Goal: Ask a question

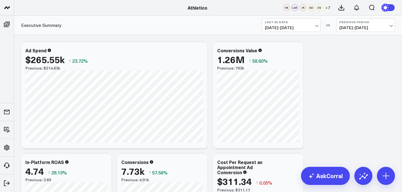
click at [308, 27] on span "[DATE] - [DATE]" at bounding box center [291, 27] width 52 height 5
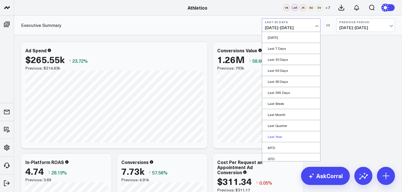
scroll to position [25, 0]
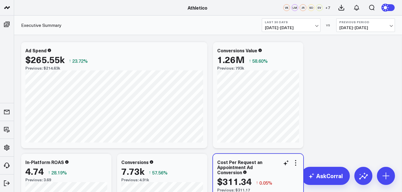
click at [274, 161] on div "Cost Per Request an Appointment Ad Conversion" at bounding box center [258, 166] width 82 height 15
click at [293, 28] on span "08/23/25 - 09/21/25" at bounding box center [291, 27] width 52 height 5
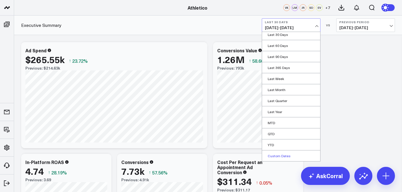
click at [281, 155] on link "Custom Dates" at bounding box center [291, 155] width 58 height 11
select select "8"
select select "2025"
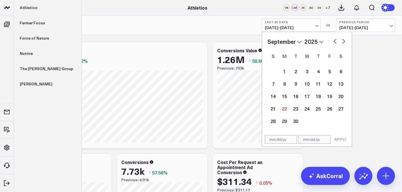
click at [5, 3] on link at bounding box center [7, 8] width 14 height 16
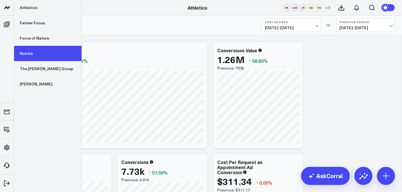
click at [31, 57] on link "Nutrire" at bounding box center [47, 53] width 67 height 15
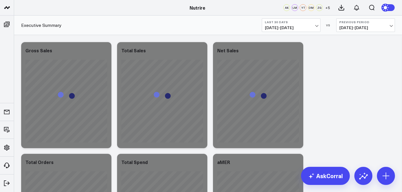
click at [301, 29] on span "[DATE] - [DATE]" at bounding box center [291, 27] width 52 height 5
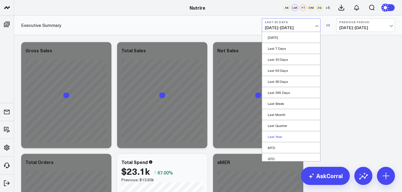
scroll to position [25, 0]
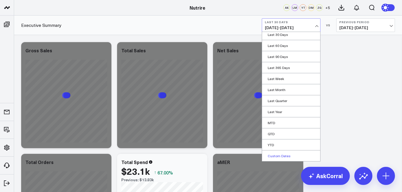
click at [286, 154] on link "Custom Dates" at bounding box center [291, 155] width 58 height 11
select select "8"
select select "2025"
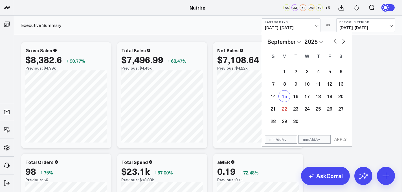
click at [287, 97] on div "15" at bounding box center [284, 95] width 11 height 11
type input "[DATE]"
select select "8"
select select "2025"
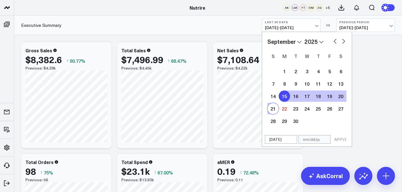
click at [272, 106] on div "21" at bounding box center [273, 108] width 11 height 11
type input "[DATE]"
select select "8"
select select "2025"
click at [339, 145] on div "09/15/25 09/21/25 APPLY" at bounding box center [307, 139] width 90 height 14
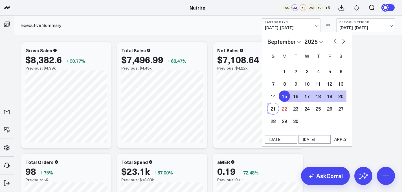
select select "8"
select select "2025"
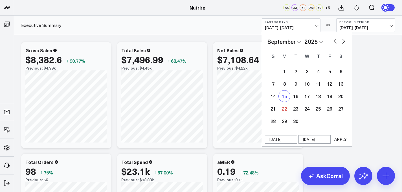
click at [282, 97] on div "15" at bounding box center [284, 95] width 11 height 11
select select "8"
select select "2025"
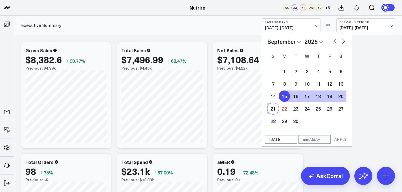
click at [273, 111] on div "21" at bounding box center [273, 108] width 11 height 11
type input "[DATE]"
select select "8"
select select "2025"
click at [338, 137] on button "APPLY" at bounding box center [340, 139] width 17 height 8
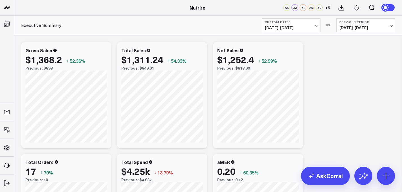
click at [341, 27] on span "09/08/25 - 09/14/25" at bounding box center [366, 27] width 52 height 5
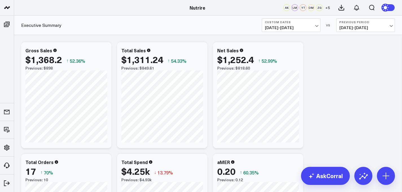
click at [342, 8] on icon at bounding box center [341, 7] width 7 height 7
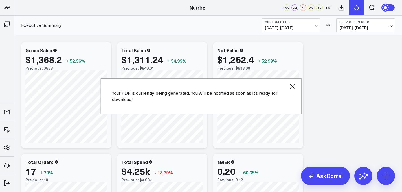
click at [357, 8] on icon at bounding box center [356, 7] width 7 height 7
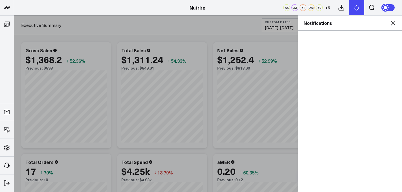
click at [357, 8] on icon at bounding box center [356, 7] width 7 height 7
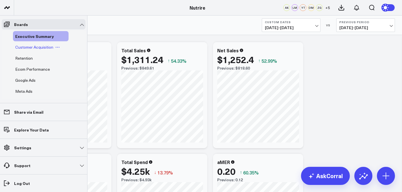
click at [20, 46] on span "Customer Acquisition" at bounding box center [34, 46] width 38 height 5
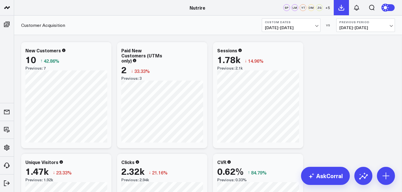
click at [343, 3] on button at bounding box center [341, 7] width 15 height 15
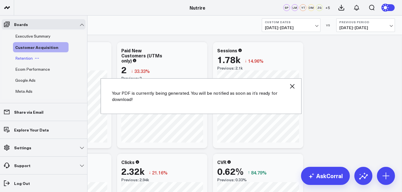
click at [18, 58] on span "Retention" at bounding box center [23, 57] width 17 height 5
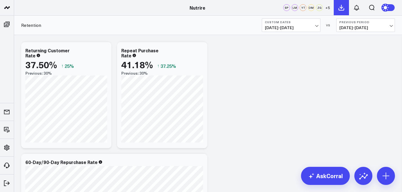
click at [340, 12] on button at bounding box center [341, 7] width 15 height 15
click at [341, 11] on button at bounding box center [341, 7] width 15 height 15
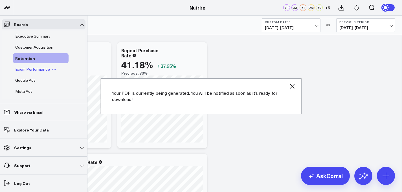
click at [23, 69] on span "Ecom Performance" at bounding box center [32, 68] width 35 height 5
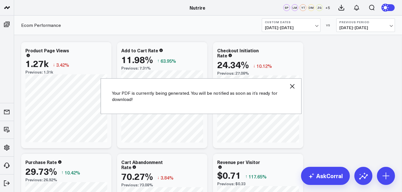
click at [292, 87] on icon "button" at bounding box center [292, 86] width 7 height 7
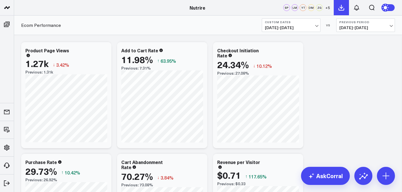
click at [342, 5] on icon at bounding box center [341, 7] width 7 height 7
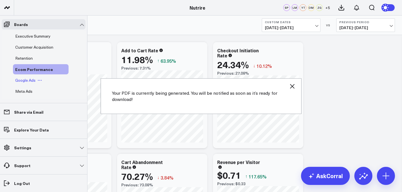
click at [27, 79] on span "Google Ads" at bounding box center [25, 79] width 20 height 5
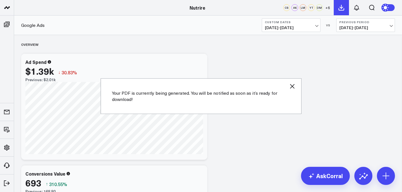
click at [342, 9] on icon at bounding box center [341, 7] width 7 height 7
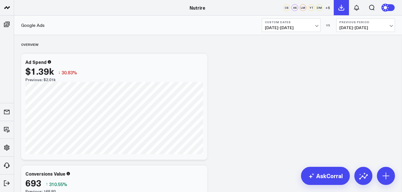
click at [340, 12] on button at bounding box center [341, 7] width 15 height 15
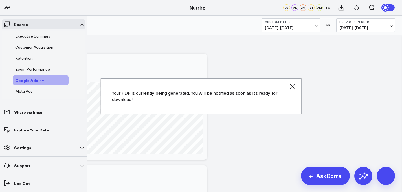
scroll to position [28, 0]
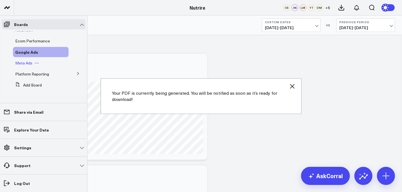
click at [30, 65] on span "Meta Ads" at bounding box center [23, 62] width 17 height 5
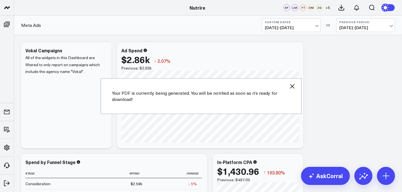
click at [295, 86] on icon "button" at bounding box center [292, 86] width 7 height 7
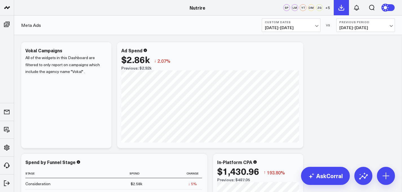
click at [342, 10] on icon at bounding box center [341, 7] width 7 height 7
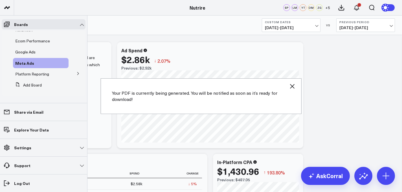
scroll to position [24, 0]
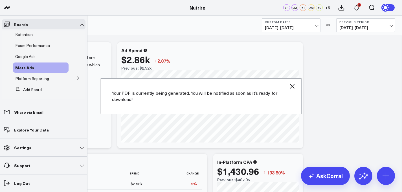
click at [77, 77] on icon at bounding box center [77, 77] width 3 height 3
click at [29, 75] on div "Platform Reporting" at bounding box center [41, 78] width 56 height 10
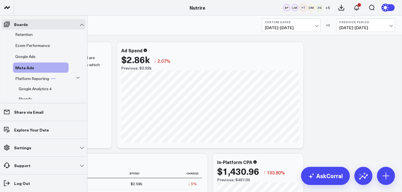
click at [29, 77] on span "Platform Reporting" at bounding box center [32, 78] width 34 height 5
click at [76, 76] on icon at bounding box center [77, 77] width 3 height 3
click at [32, 84] on div "Google Analytics 4" at bounding box center [42, 89] width 52 height 10
click at [31, 89] on span "Google Analytics 4" at bounding box center [35, 88] width 33 height 5
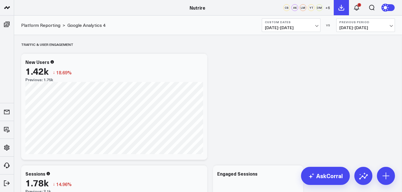
click at [345, 8] on icon at bounding box center [341, 7] width 7 height 7
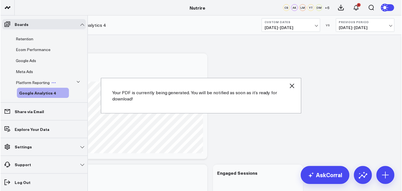
scroll to position [49, 0]
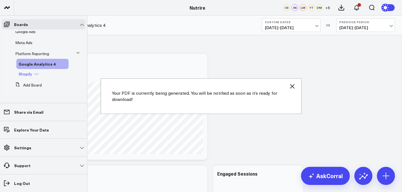
click at [29, 73] on span "Shopify" at bounding box center [26, 73] width 14 height 5
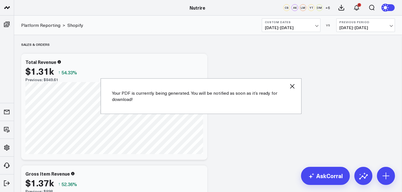
click at [291, 86] on icon "button" at bounding box center [292, 86] width 7 height 7
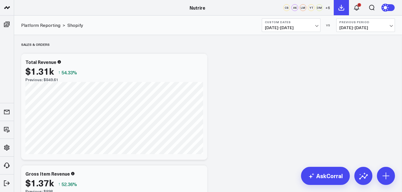
click at [341, 9] on icon at bounding box center [341, 7] width 7 height 7
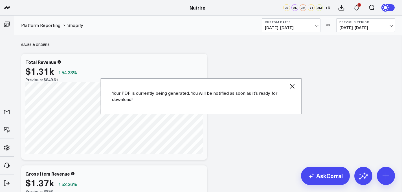
click at [294, 88] on icon "button" at bounding box center [292, 86] width 5 height 5
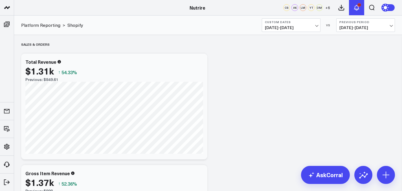
click at [358, 12] on button "10" at bounding box center [356, 7] width 15 height 15
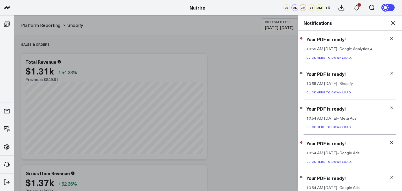
scroll to position [188, 0]
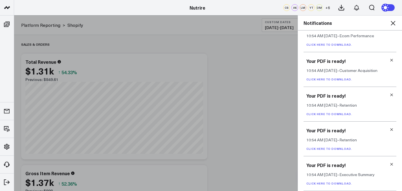
click at [339, 184] on link "Click here to download." at bounding box center [329, 183] width 46 height 4
click at [388, 161] on div "Your PDF is ready! 10:54 AM Today – Executive Summary Click here to download." at bounding box center [350, 173] width 93 height 35
click at [390, 164] on icon at bounding box center [392, 164] width 4 height 4
click at [326, 183] on link "Click here to download." at bounding box center [329, 183] width 46 height 4
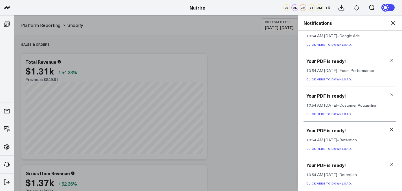
click at [391, 164] on icon at bounding box center [392, 164] width 4 height 4
click at [390, 163] on icon at bounding box center [392, 164] width 4 height 4
click at [331, 182] on link "Click here to download." at bounding box center [329, 183] width 46 height 4
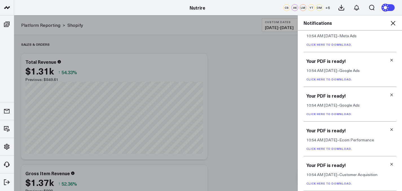
click at [391, 163] on div "Your PDF is ready! 10:54 AM Today – Customer Acquisition Click here to download." at bounding box center [350, 173] width 93 height 35
click at [390, 163] on icon at bounding box center [392, 164] width 4 height 4
click at [340, 183] on link "Click here to download." at bounding box center [329, 183] width 46 height 4
click at [393, 164] on div "Your PDF is ready! 10:54 AM Today – Ecom Performance Click here to download." at bounding box center [350, 173] width 93 height 35
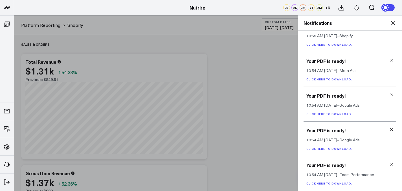
click at [391, 164] on icon at bounding box center [392, 164] width 3 height 3
click at [333, 180] on div "Your PDF is ready! 10:54 AM Today – Google Ads Click here to download." at bounding box center [350, 173] width 93 height 35
click at [332, 182] on link "Click here to download." at bounding box center [329, 183] width 46 height 4
click at [391, 164] on icon at bounding box center [392, 164] width 3 height 3
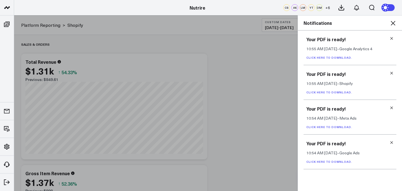
scroll to position [0, 0]
click at [393, 144] on icon at bounding box center [392, 143] width 4 height 4
click at [339, 128] on link "Click here to download." at bounding box center [329, 127] width 46 height 4
click at [393, 108] on icon at bounding box center [392, 108] width 4 height 4
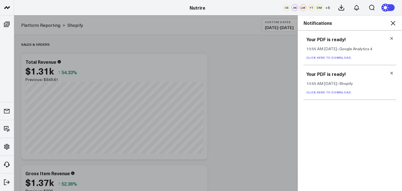
click at [339, 95] on div "Your PDF is ready! 10:55 AM Today – Shopify Click here to download." at bounding box center [350, 82] width 93 height 35
click at [339, 94] on link "Click here to download." at bounding box center [329, 92] width 46 height 4
click at [392, 74] on icon at bounding box center [392, 73] width 4 height 4
click at [320, 54] on div "Your PDF is ready! 10:55 AM Today – Google Analytics 4 Click here to download." at bounding box center [350, 47] width 93 height 35
click at [320, 62] on div "Your PDF is ready! 10:55 AM Today – Google Analytics 4 Click here to download." at bounding box center [350, 47] width 93 height 35
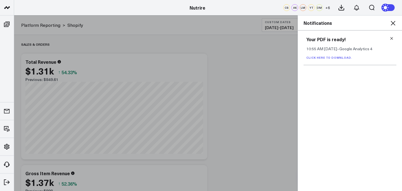
click at [321, 54] on div "Your PDF is ready! 10:55 AM Today – Google Analytics 4 Click here to download." at bounding box center [350, 47] width 93 height 35
click at [322, 58] on link "Click here to download." at bounding box center [329, 58] width 46 height 4
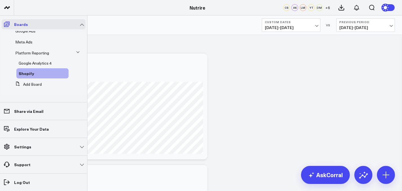
scroll to position [40, 0]
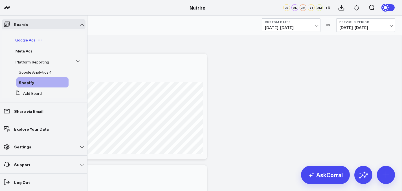
click at [28, 40] on span "Google Ads" at bounding box center [25, 39] width 20 height 5
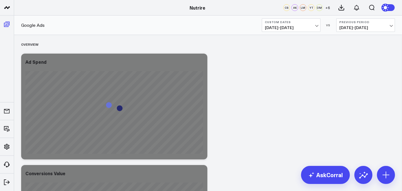
click at [7, 27] on icon at bounding box center [6, 24] width 7 height 7
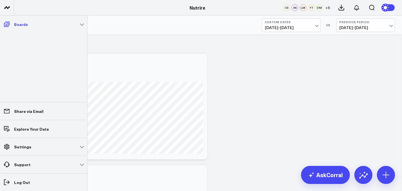
click at [27, 24] on link "Boards" at bounding box center [44, 24] width 84 height 10
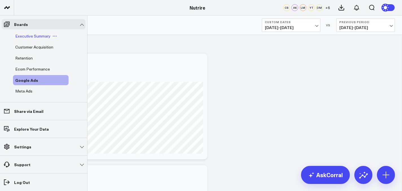
click at [27, 37] on span "Executive Summary" at bounding box center [32, 35] width 35 height 5
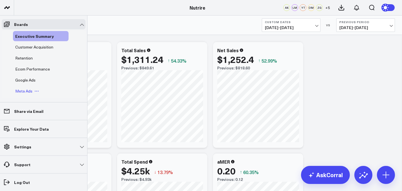
click at [24, 91] on span "Meta Ads" at bounding box center [23, 90] width 17 height 5
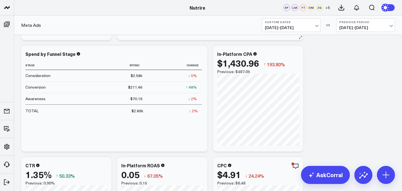
scroll to position [108, 0]
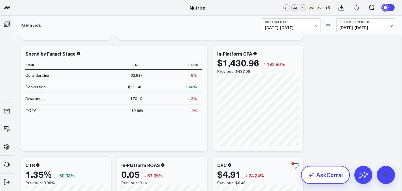
click at [322, 175] on link "AskCorral" at bounding box center [325, 175] width 49 height 18
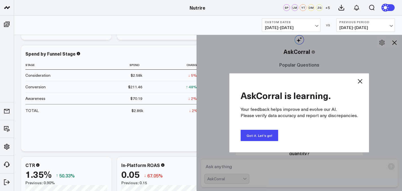
click at [362, 80] on icon at bounding box center [360, 81] width 5 height 5
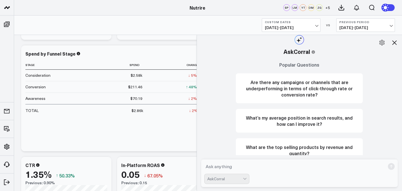
click at [237, 165] on textarea at bounding box center [294, 166] width 181 height 10
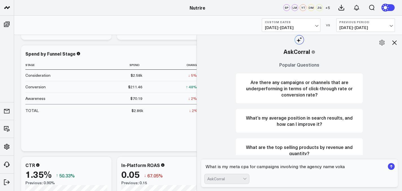
type textarea "What is my meta cpa for campaigns involving the agency name vokal"
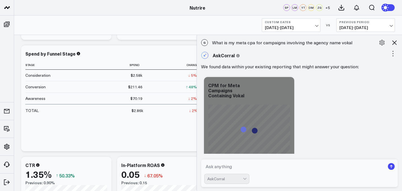
scroll to position [100, 0]
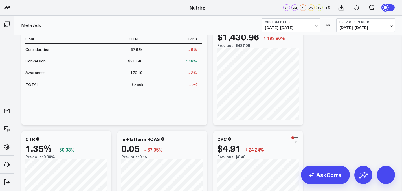
scroll to position [135, 0]
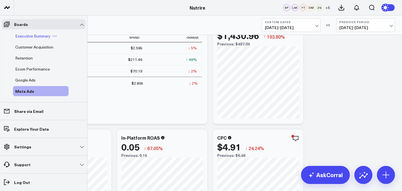
click at [29, 39] on span "Executive Summary" at bounding box center [32, 35] width 35 height 5
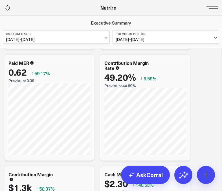
scroll to position [281, 0]
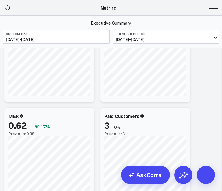
click at [208, 16] on div "Executive Summary Custom Dates [DATE] - [DATE] VS Previous Period [DATE] - [DAT…" at bounding box center [111, 32] width 222 height 33
click at [211, 11] on button at bounding box center [213, 7] width 8 height 8
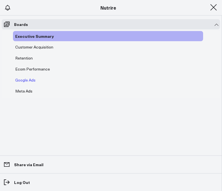
click at [21, 79] on span "Google Ads" at bounding box center [25, 79] width 20 height 5
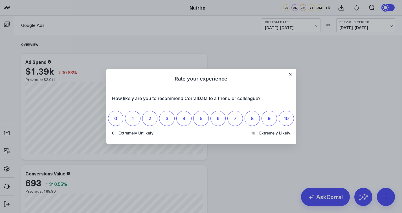
click at [293, 78] on h1 "Rate your experience" at bounding box center [201, 79] width 190 height 21
click at [291, 76] on h1 "Rate your experience" at bounding box center [201, 79] width 190 height 21
click at [289, 72] on h1 "Rate your experience" at bounding box center [201, 79] width 190 height 21
click at [292, 75] on h1 "Rate your experience" at bounding box center [201, 79] width 190 height 21
click at [289, 76] on button "Close" at bounding box center [290, 74] width 5 height 5
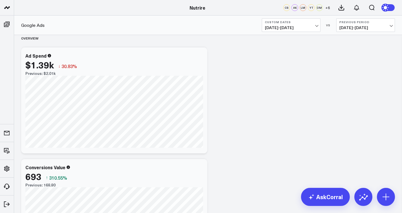
scroll to position [2, 0]
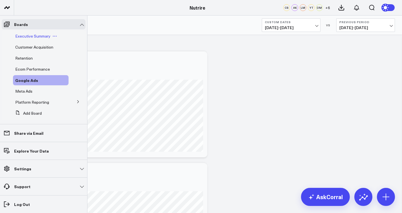
click at [34, 36] on span "Executive Summary" at bounding box center [32, 35] width 35 height 5
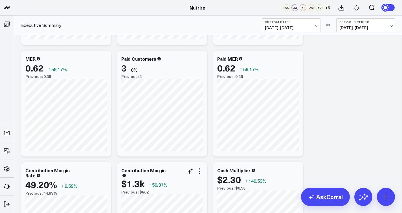
scroll to position [211, 0]
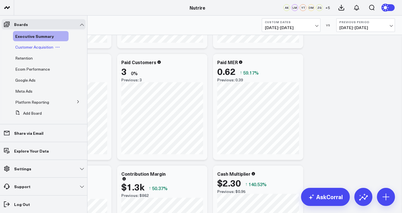
click at [45, 47] on span "Customer Acquisition" at bounding box center [34, 46] width 38 height 5
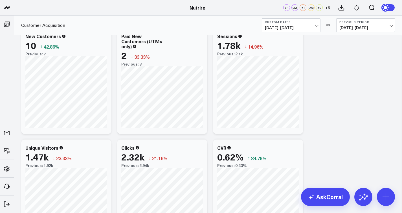
scroll to position [10, 0]
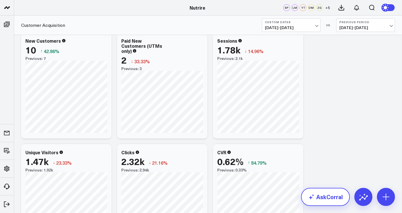
click at [340, 191] on link "AskCorral" at bounding box center [325, 197] width 49 height 18
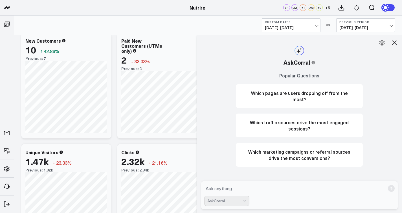
click at [305, 191] on textarea at bounding box center [294, 188] width 181 height 10
type textarea "what is the total amount of conversions"
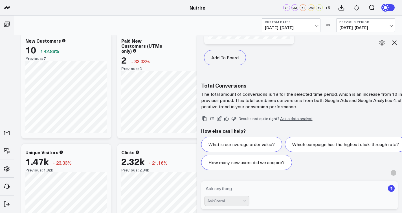
scroll to position [437, 0]
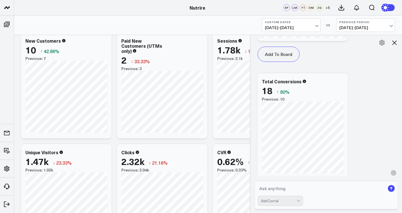
drag, startPoint x: 198, startPoint y: 110, endPoint x: 257, endPoint y: 113, distance: 59.6
click at [252, 113] on div at bounding box center [250, 124] width 3 height 178
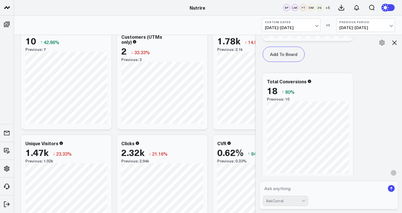
scroll to position [19, 0]
type textarea "what is my CVR"
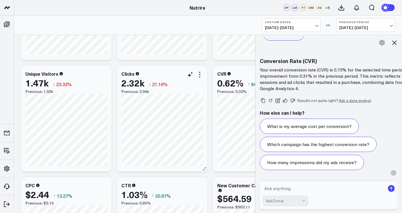
scroll to position [86, 0]
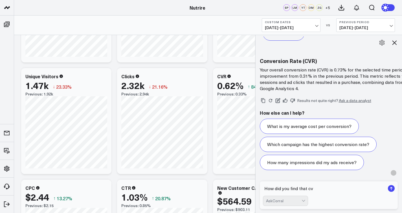
type textarea "How did you find that cvr"
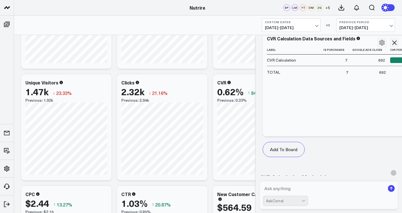
scroll to position [0, 128]
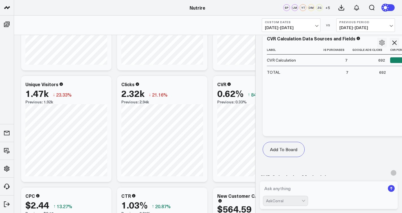
click at [397, 41] on icon at bounding box center [394, 42] width 7 height 7
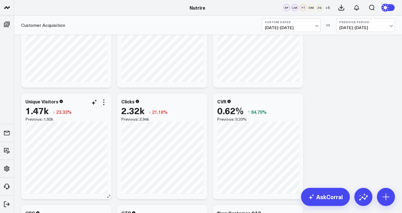
scroll to position [61, 0]
click at [328, 191] on link "AskCorral" at bounding box center [325, 197] width 49 height 18
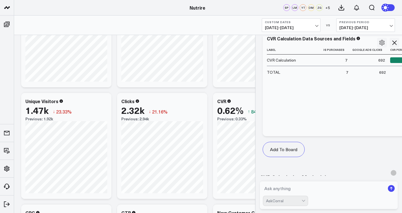
click at [280, 189] on textarea at bounding box center [324, 188] width 122 height 10
paste textarea "conversions / link clicks"
type textarea "What is my blended cvr using this equation conversions / link clicks"
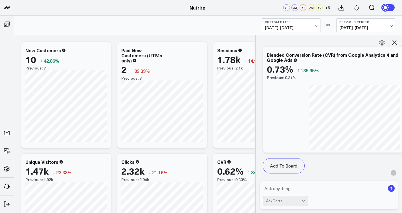
scroll to position [2145, 0]
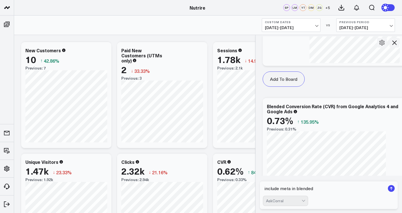
click at [304, 191] on textarea "include meta in blended" at bounding box center [324, 188] width 122 height 10
type textarea "blended is google and meta"
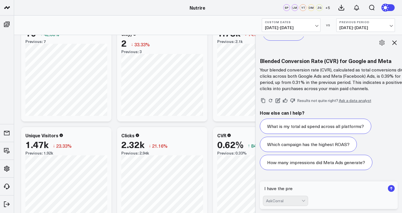
scroll to position [3053, 0]
type textarea "I have the previous time period as 0.36"
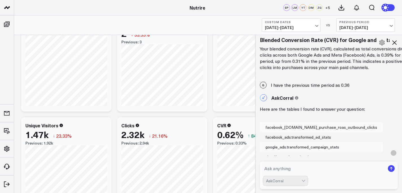
scroll to position [0, 0]
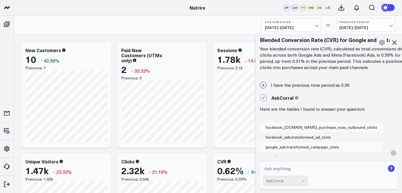
click at [396, 40] on icon at bounding box center [394, 42] width 7 height 7
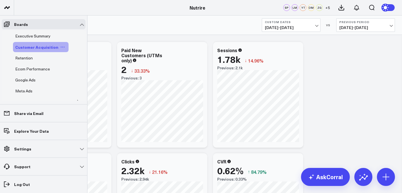
click at [27, 46] on span "Customer Acquisition" at bounding box center [36, 47] width 43 height 6
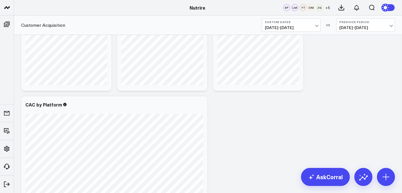
scroll to position [437, 0]
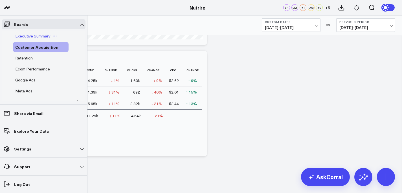
click at [30, 37] on span "Executive Summary" at bounding box center [32, 35] width 35 height 5
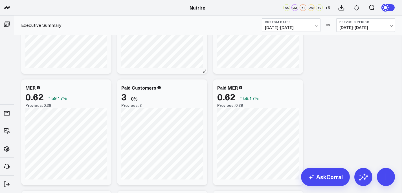
scroll to position [190, 0]
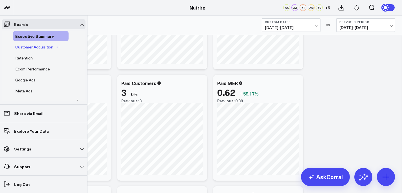
click at [31, 46] on span "Customer Acquisition" at bounding box center [34, 46] width 38 height 5
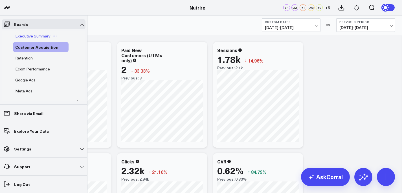
click at [32, 35] on span "Executive Summary" at bounding box center [32, 35] width 35 height 5
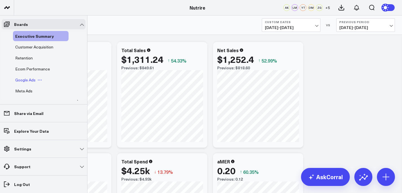
click at [26, 81] on span "Google Ads" at bounding box center [25, 79] width 20 height 5
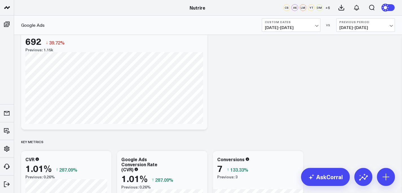
scroll to position [472, 0]
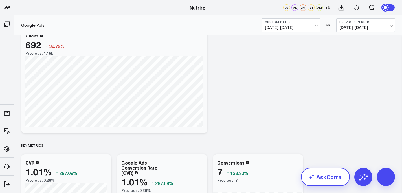
click at [314, 179] on icon at bounding box center [311, 177] width 7 height 7
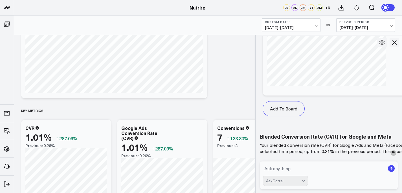
scroll to position [507, 0]
click at [393, 43] on icon at bounding box center [394, 42] width 7 height 7
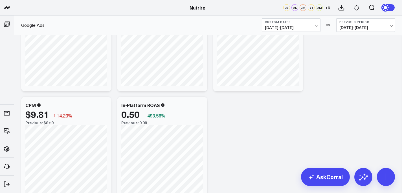
scroll to position [757, 0]
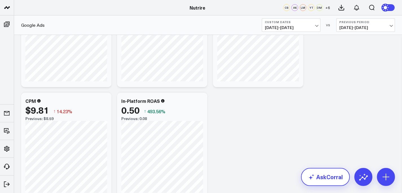
click at [328, 181] on link "AskCorral" at bounding box center [325, 177] width 49 height 18
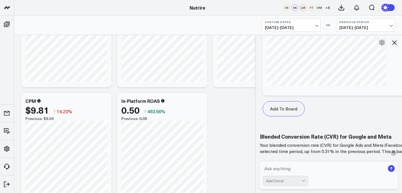
click at [328, 171] on textarea at bounding box center [324, 169] width 122 height 10
type textarea "what Is my google ad roas"
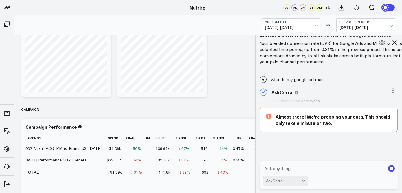
scroll to position [860, 0]
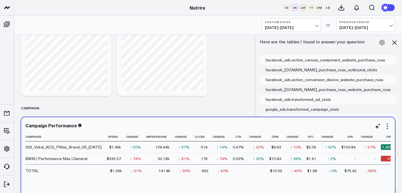
click at [161, 121] on div "Campaign Performance Campaign Spend Change Impressions Change Clicks Change Ctr…" at bounding box center [208, 170] width 374 height 106
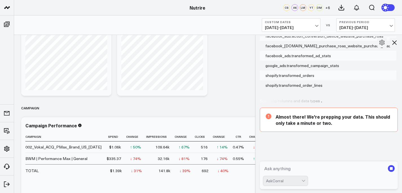
scroll to position [3860, 0]
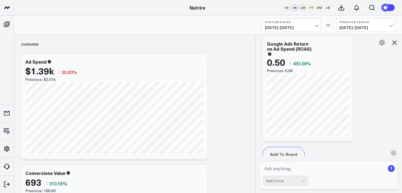
scroll to position [4229, 0]
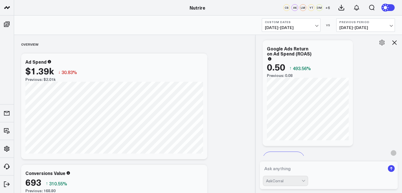
click at [395, 44] on icon at bounding box center [394, 42] width 7 height 7
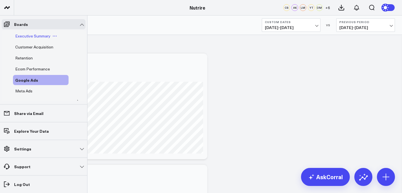
click at [27, 36] on span "Executive Summary" at bounding box center [32, 35] width 35 height 5
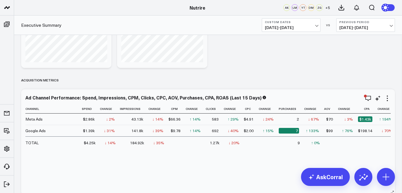
scroll to position [647, 0]
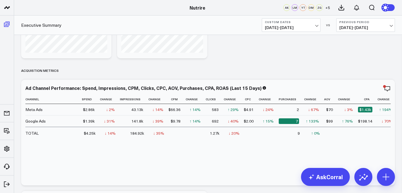
click at [12, 27] on link "Boards" at bounding box center [7, 24] width 10 height 10
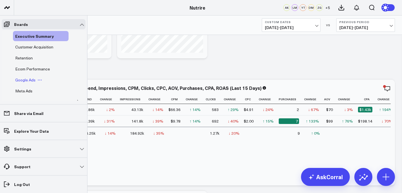
click at [23, 78] on span "Google Ads" at bounding box center [25, 79] width 20 height 5
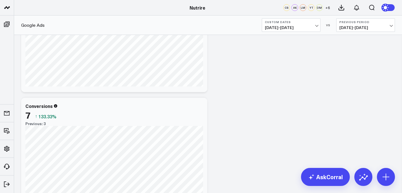
scroll to position [188, 0]
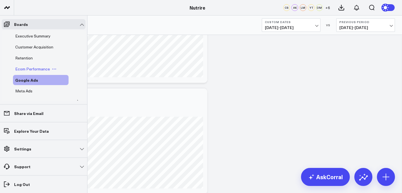
click at [31, 70] on span "Ecom Performance" at bounding box center [32, 68] width 35 height 5
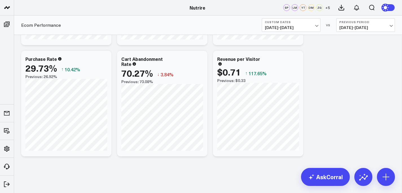
scroll to position [0, 70]
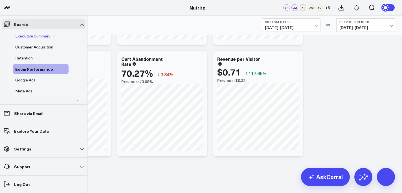
click at [30, 38] on span "Executive Summary" at bounding box center [32, 35] width 35 height 5
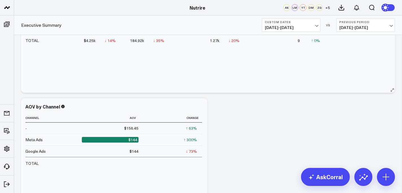
scroll to position [740, 0]
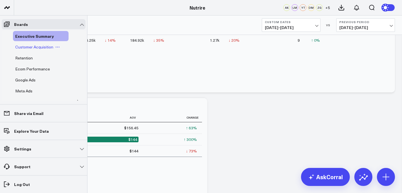
click at [25, 45] on span "Customer Acquisition" at bounding box center [34, 46] width 38 height 5
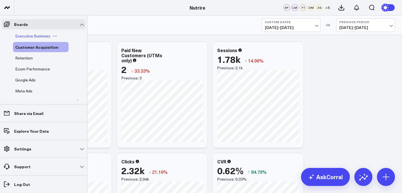
click at [21, 40] on div "Executive Summary" at bounding box center [41, 36] width 56 height 10
click at [34, 36] on span "Executive Summary" at bounding box center [32, 35] width 35 height 5
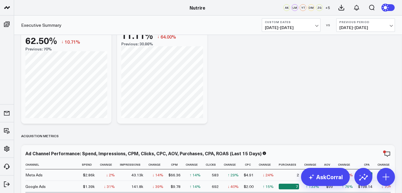
scroll to position [565, 0]
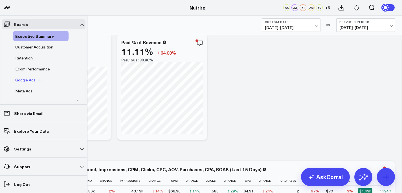
click at [26, 79] on span "Google Ads" at bounding box center [25, 79] width 20 height 5
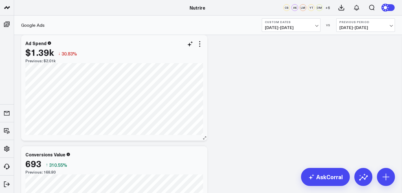
scroll to position [19, 0]
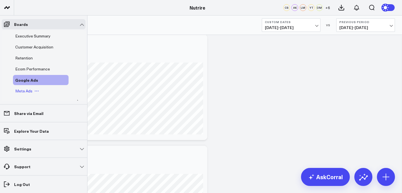
click at [21, 90] on span "Meta Ads" at bounding box center [23, 90] width 17 height 5
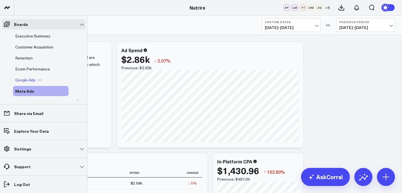
click at [22, 78] on span "Google Ads" at bounding box center [25, 79] width 20 height 5
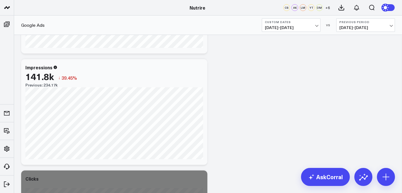
scroll to position [333, 0]
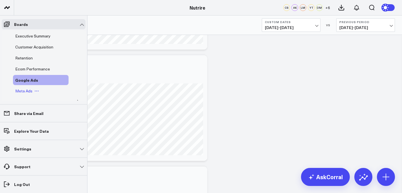
click at [23, 92] on span "Meta Ads" at bounding box center [23, 90] width 17 height 5
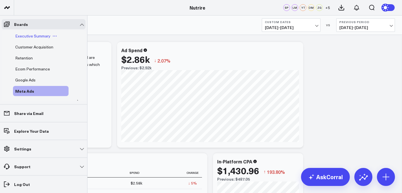
click at [30, 38] on span "Executive Summary" at bounding box center [32, 35] width 35 height 5
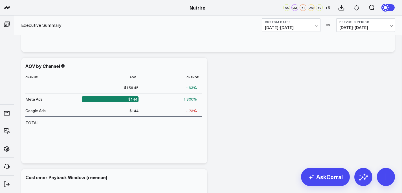
scroll to position [782, 0]
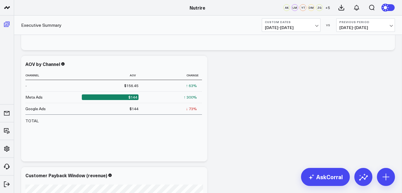
click at [8, 23] on icon at bounding box center [7, 24] width 6 height 5
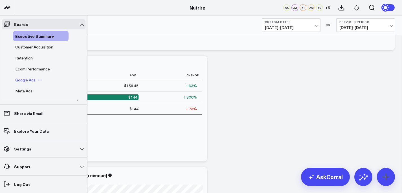
click at [22, 82] on span "Google Ads" at bounding box center [25, 79] width 20 height 5
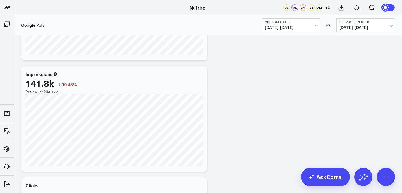
scroll to position [330, 0]
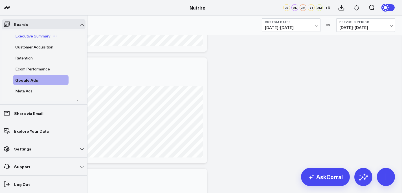
click at [28, 37] on span "Executive Summary" at bounding box center [32, 35] width 35 height 5
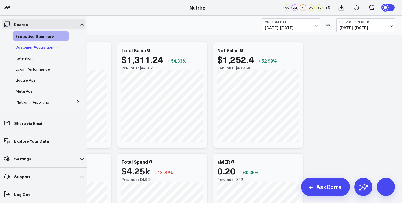
click at [21, 47] on span "Customer Acquisition" at bounding box center [34, 46] width 38 height 5
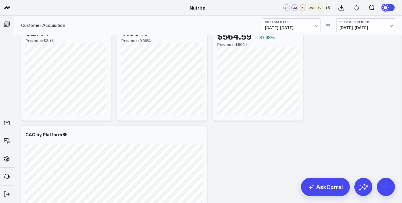
scroll to position [254, 0]
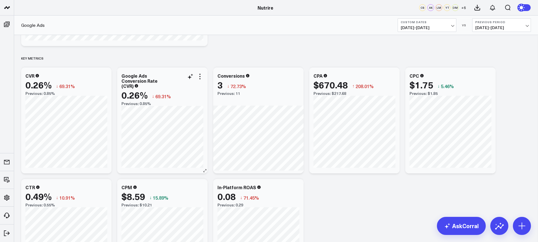
scroll to position [338, 0]
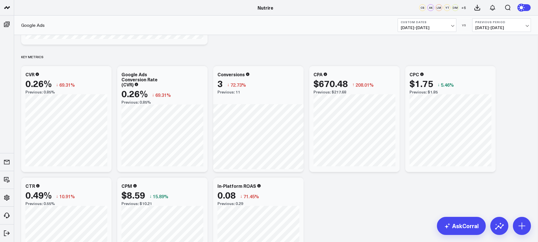
click at [432, 27] on span "[DATE] - [DATE]" at bounding box center [426, 27] width 52 height 5
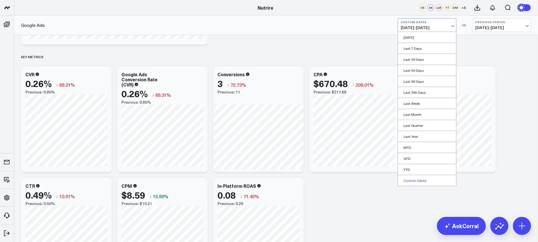
click at [431, 179] on link "Custom Dates" at bounding box center [427, 180] width 58 height 11
select select "8"
select select "2025"
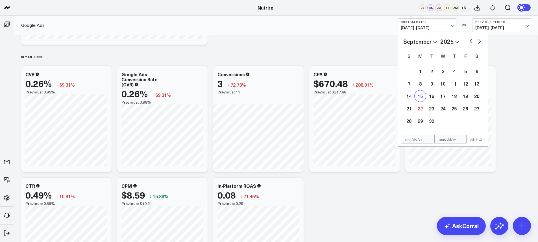
click at [422, 96] on div "15" at bounding box center [419, 95] width 11 height 11
type input "09/15/25"
select select "8"
select select "2025"
click at [411, 111] on div "21" at bounding box center [408, 108] width 11 height 11
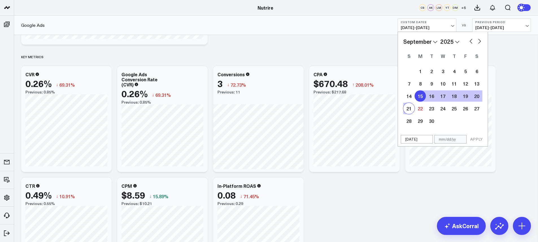
type input "[DATE]"
select select "8"
select select "2025"
click at [478, 138] on button "APPLY" at bounding box center [476, 139] width 17 height 8
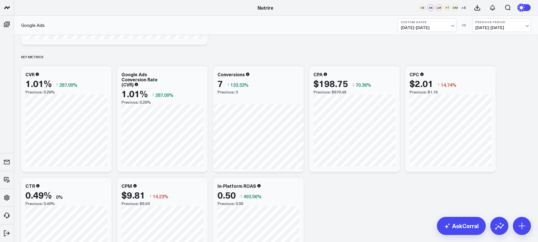
click at [411, 21] on b "Custom Dates" at bounding box center [426, 21] width 52 height 3
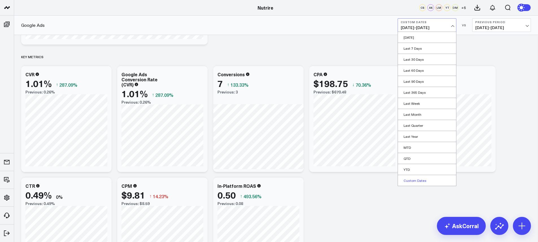
click at [415, 178] on link "Custom Dates" at bounding box center [427, 180] width 58 height 11
select select "8"
select select "2025"
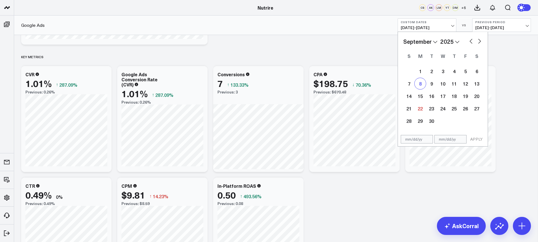
click at [423, 83] on div "8" at bounding box center [419, 83] width 11 height 11
type input "[DATE]"
select select "8"
select select "2025"
click at [413, 98] on div "14" at bounding box center [408, 95] width 11 height 11
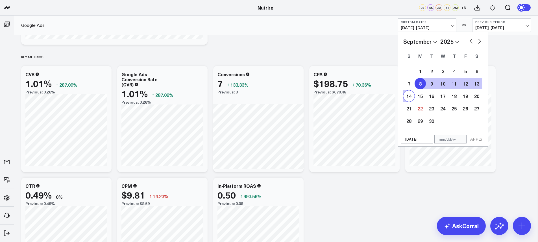
type input "[DATE]"
select select "8"
select select "2025"
click at [480, 140] on button "APPLY" at bounding box center [476, 139] width 17 height 8
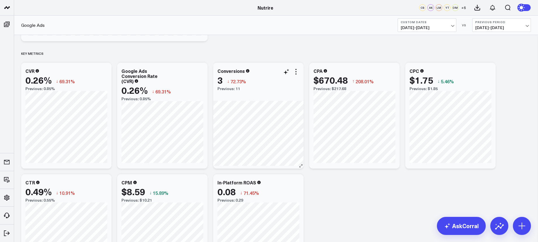
scroll to position [342, 0]
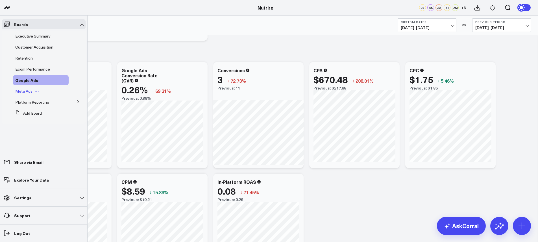
click at [31, 92] on span "Meta Ads" at bounding box center [23, 90] width 17 height 5
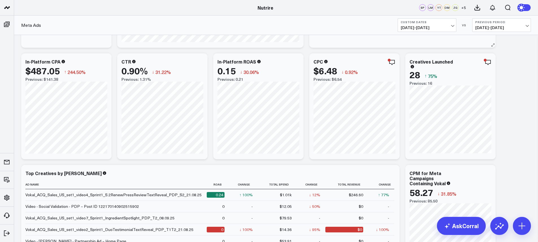
scroll to position [100, 0]
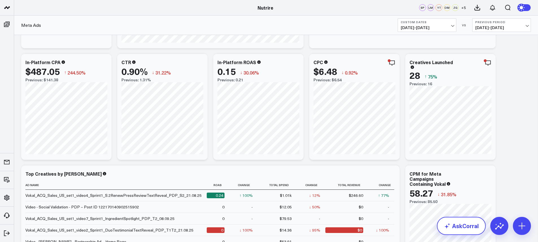
click at [465, 233] on link "AskCorral" at bounding box center [461, 226] width 49 height 18
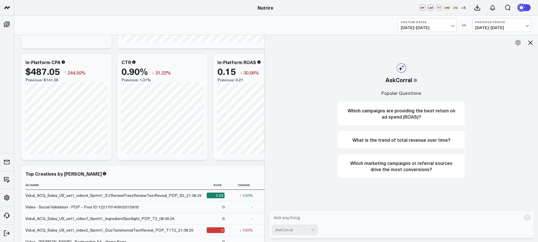
click at [460, 223] on form "AskCorral" at bounding box center [401, 224] width 265 height 28
click at [457, 220] on textarea at bounding box center [396, 217] width 249 height 10
type textarea "What are my meta conversions"
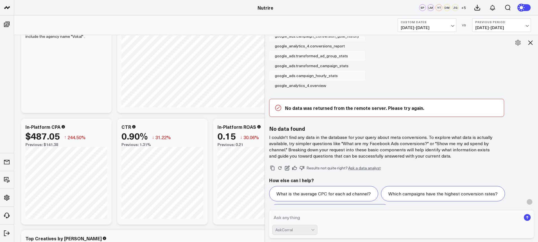
scroll to position [49, 0]
drag, startPoint x: 425, startPoint y: 144, endPoint x: 344, endPoint y: 144, distance: 81.6
click at [344, 144] on p "I couldn't find any data in the database for your query about meta conversions.…" at bounding box center [382, 146] width 226 height 25
copy p "What are my Facebook Ads conversions?"
click at [299, 221] on textarea at bounding box center [396, 217] width 249 height 10
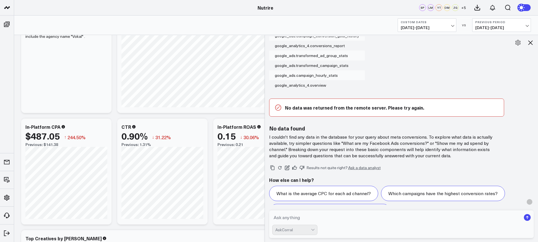
paste textarea "What are my Facebook Ads conversions?"
type textarea "What are my Facebook Ads conversions?"
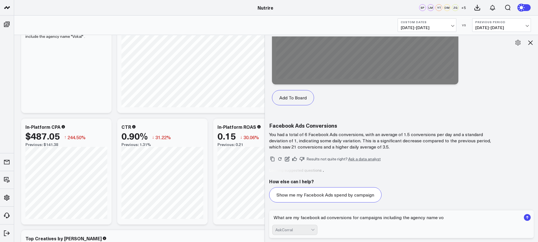
scroll to position [614, 0]
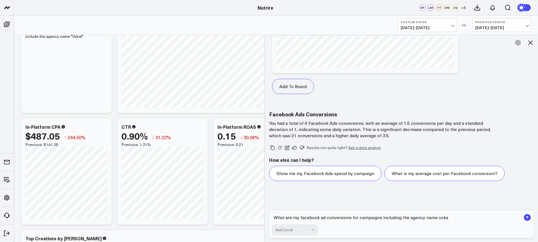
type textarea "What are my facebook ad conversions for campaigns including the agency name vok…"
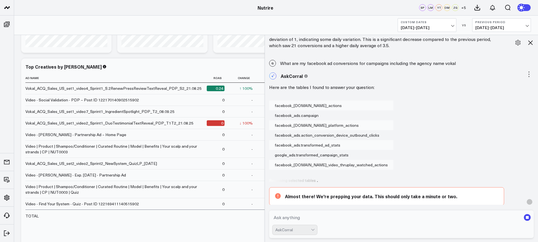
scroll to position [703, 0]
click at [186, 152] on div "Video | Product | Shampoo/Conditioner | Curated Routine | Model | Benefits | Yo…" at bounding box center [113, 148] width 176 height 11
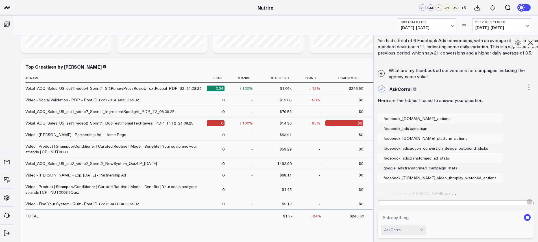
scroll to position [728, 0]
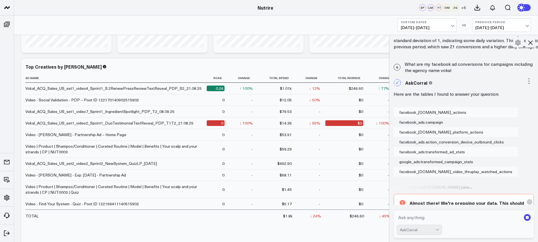
drag, startPoint x: 266, startPoint y: 79, endPoint x: 397, endPoint y: 65, distance: 132.6
click at [390, 65] on div at bounding box center [388, 138] width 3 height 207
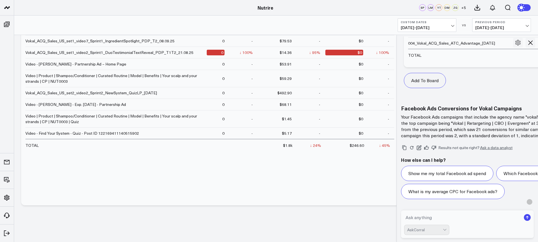
scroll to position [1240, 0]
click at [430, 218] on textarea at bounding box center [462, 217] width 117 height 10
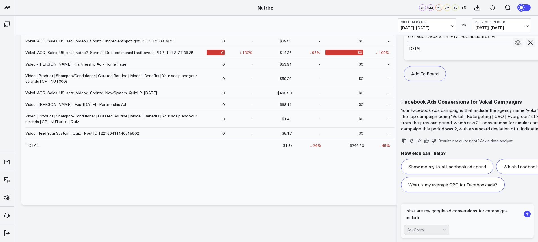
scroll to position [1247, 0]
type textarea "what are my google ad conversions for campaigns including the agency name vokal"
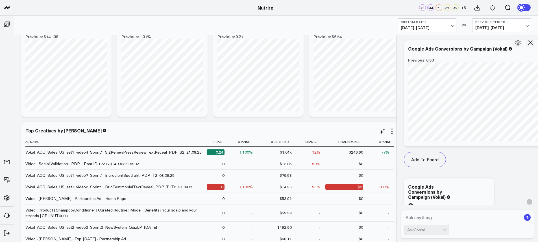
scroll to position [148, 0]
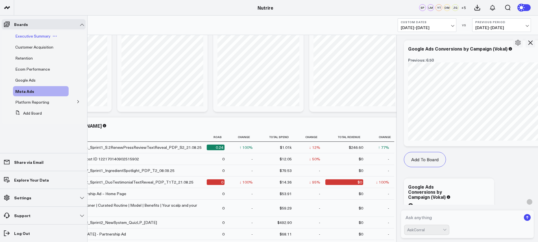
click at [30, 34] on span "Executive Summary" at bounding box center [32, 35] width 35 height 5
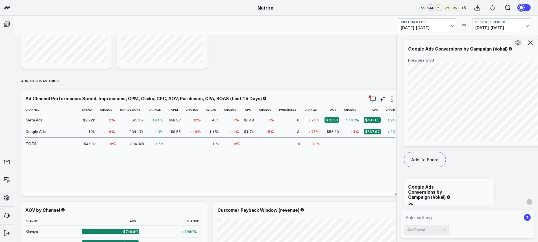
scroll to position [414, 0]
